Goal: Task Accomplishment & Management: Use online tool/utility

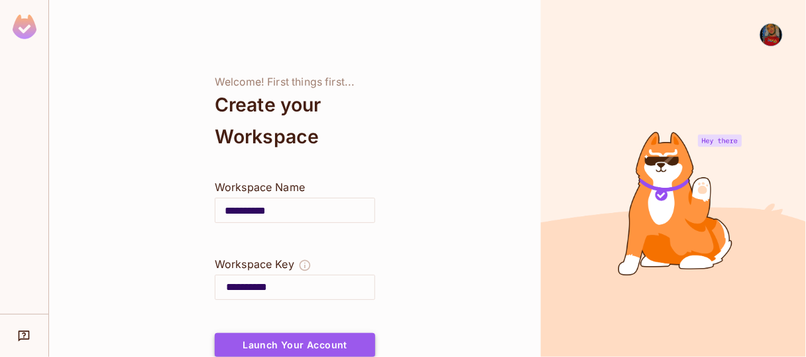
click at [345, 343] on button "Launch Your Account" at bounding box center [295, 345] width 160 height 24
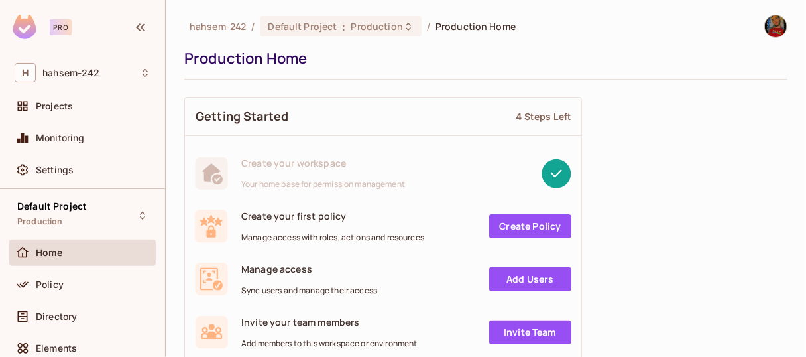
click at [519, 226] on link "Create Policy" at bounding box center [530, 226] width 82 height 24
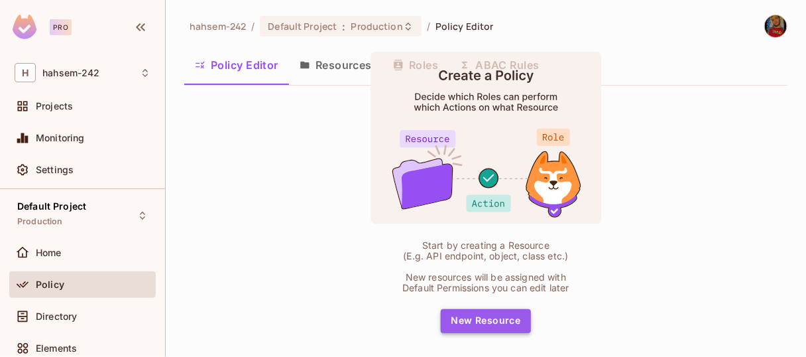
click at [501, 309] on button "New Resource" at bounding box center [486, 321] width 91 height 24
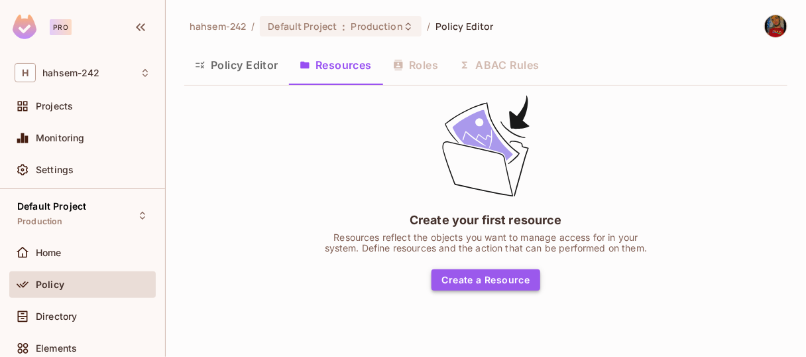
click at [485, 283] on button "Create a Resource" at bounding box center [486, 279] width 109 height 21
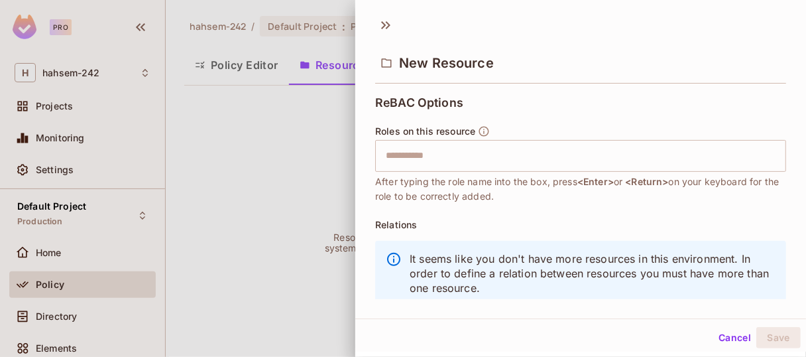
scroll to position [422, 0]
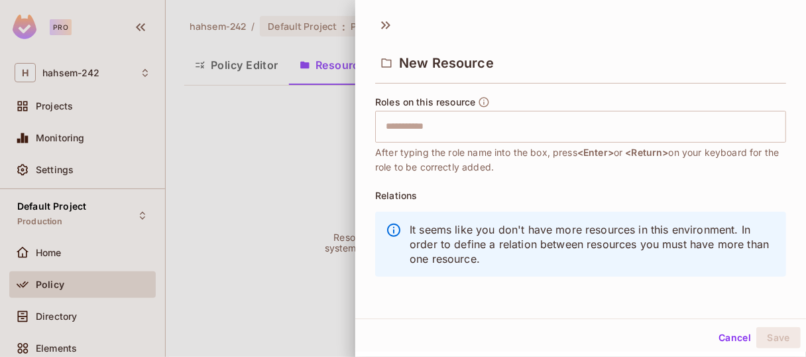
click at [721, 340] on button "Cancel" at bounding box center [735, 337] width 43 height 21
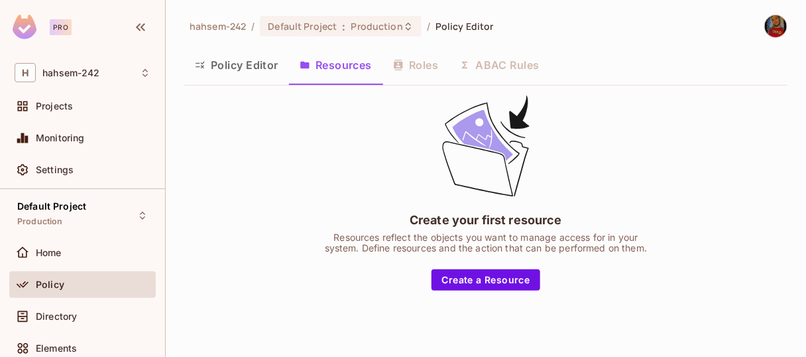
click at [422, 64] on div "Policy Editor Resources Roles ABAC Rules" at bounding box center [485, 64] width 603 height 33
drag, startPoint x: 422, startPoint y: 64, endPoint x: 408, endPoint y: 66, distance: 14.7
click at [408, 66] on div "Policy Editor Resources Roles ABAC Rules" at bounding box center [485, 64] width 603 height 33
